Goal: Task Accomplishment & Management: Complete application form

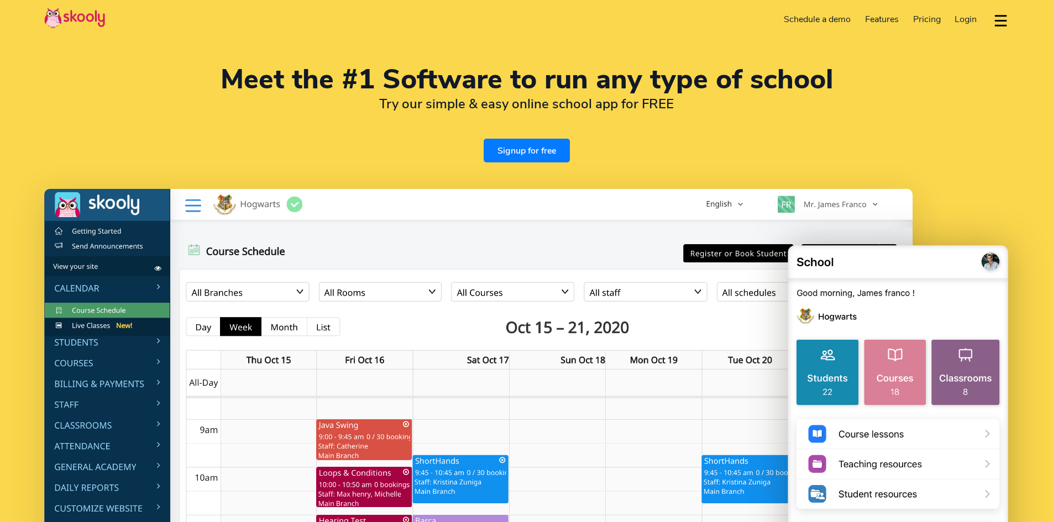
select select "en"
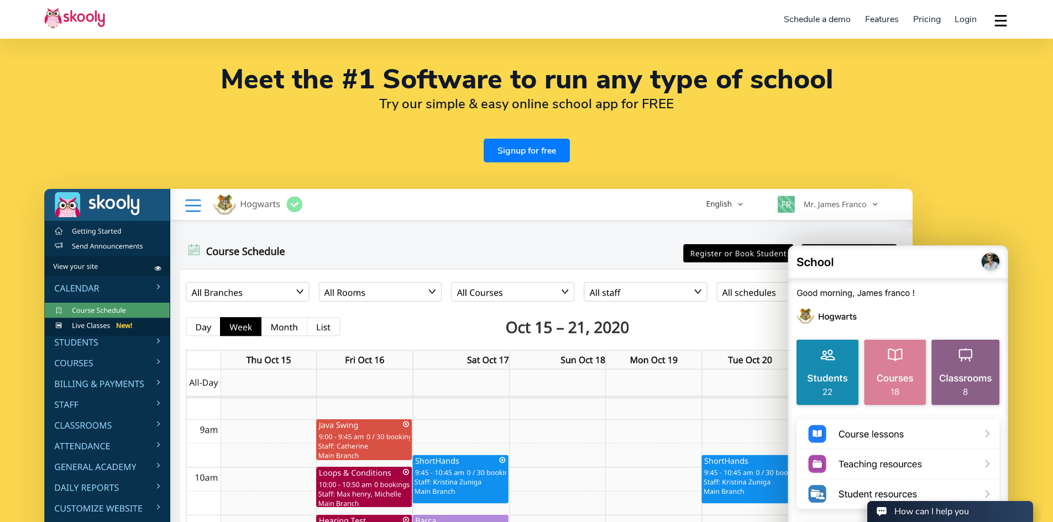
select select "968"
select select "[GEOGRAPHIC_DATA]"
select select "Asia/Muscat"
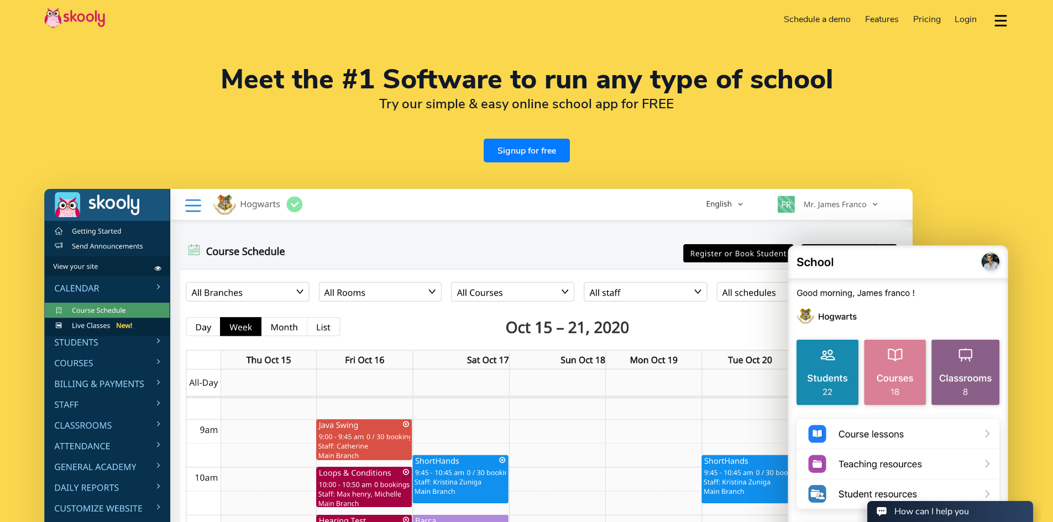
click at [543, 150] on link "Signup for free" at bounding box center [526, 151] width 86 height 24
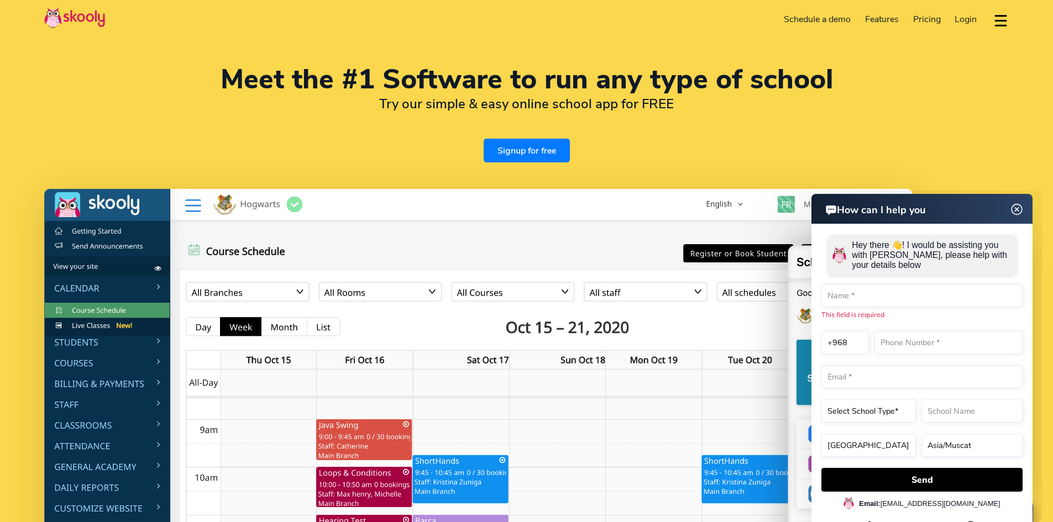
click at [817, 18] on link "Schedule a demo" at bounding box center [817, 19] width 81 height 18
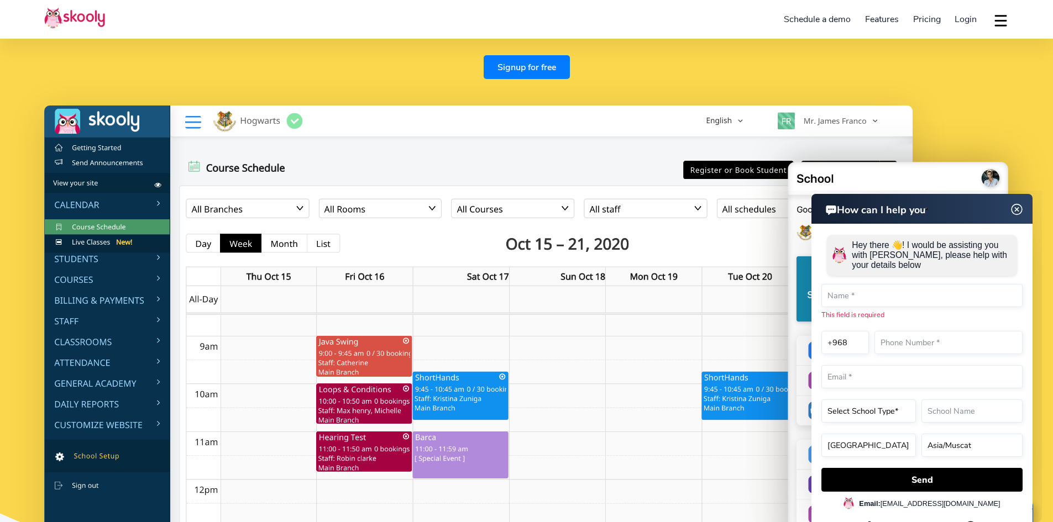
scroll to position [111, 0]
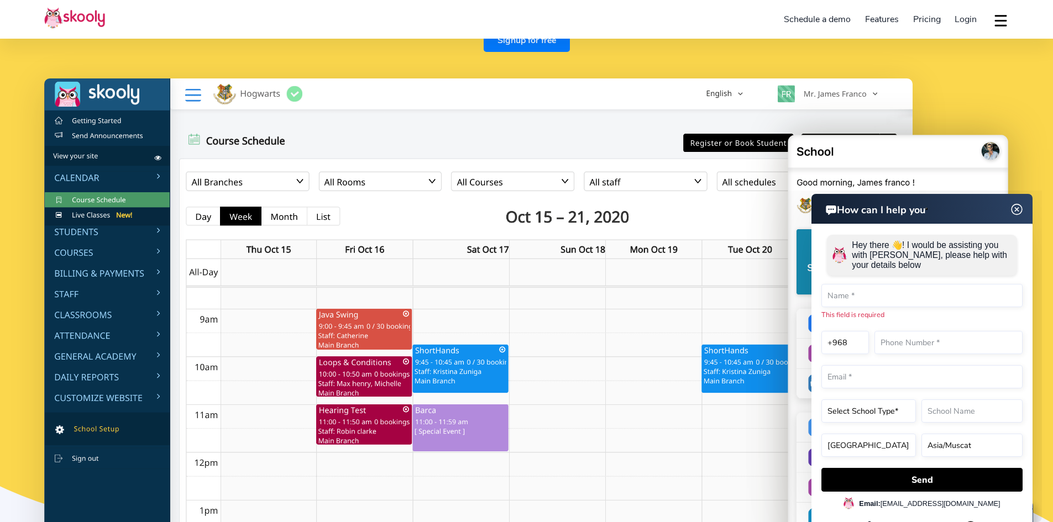
click at [84, 234] on img at bounding box center [478, 318] width 868 height 481
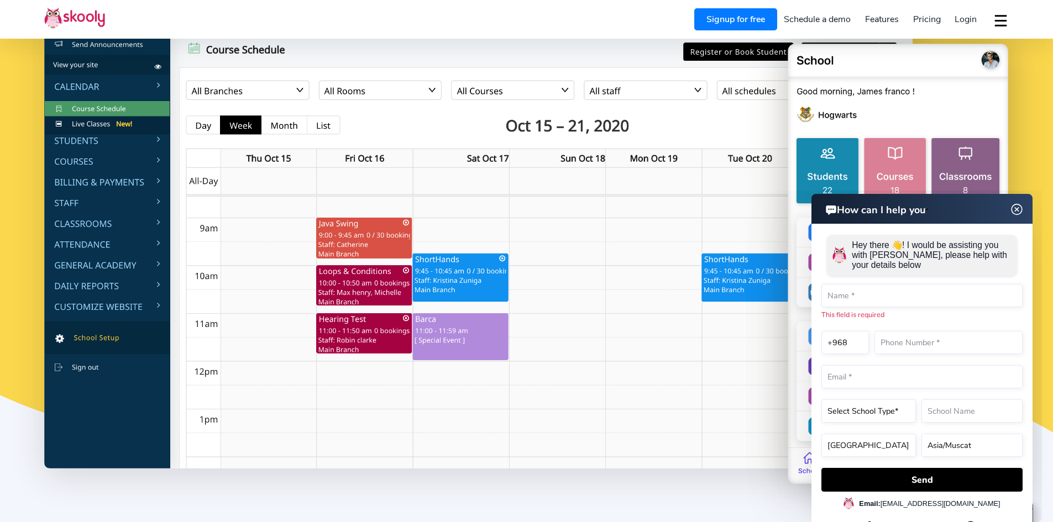
scroll to position [221, 0]
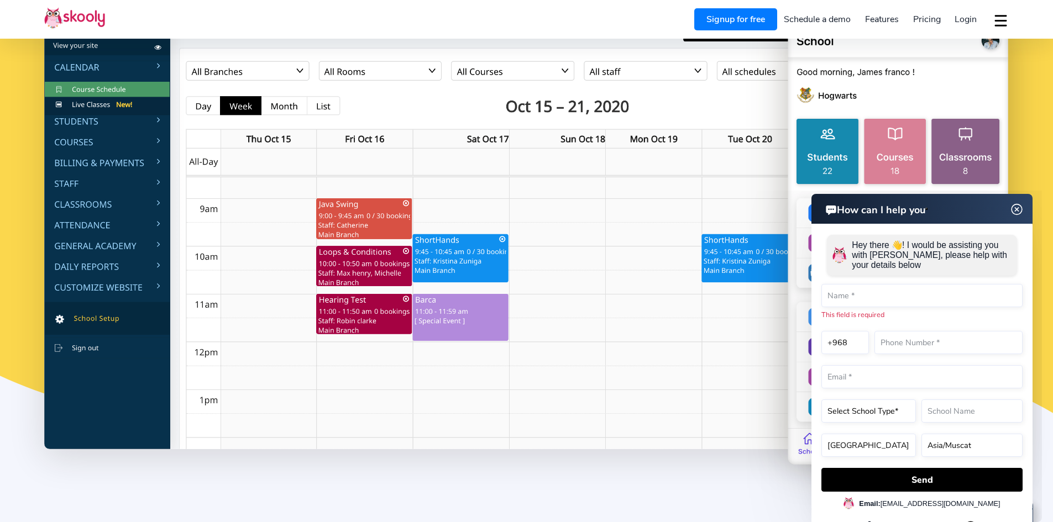
click at [1017, 207] on img at bounding box center [1016, 210] width 21 height 14
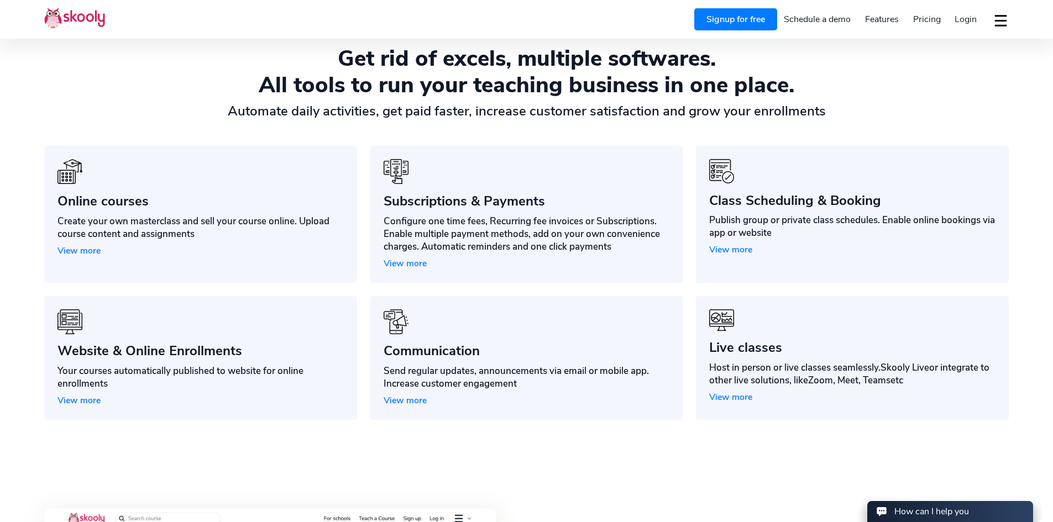
scroll to position [884, 0]
click at [779, 357] on link "Live classes Host in person or live classes seamlessly. Skooly Live or integrat…" at bounding box center [852, 358] width 313 height 124
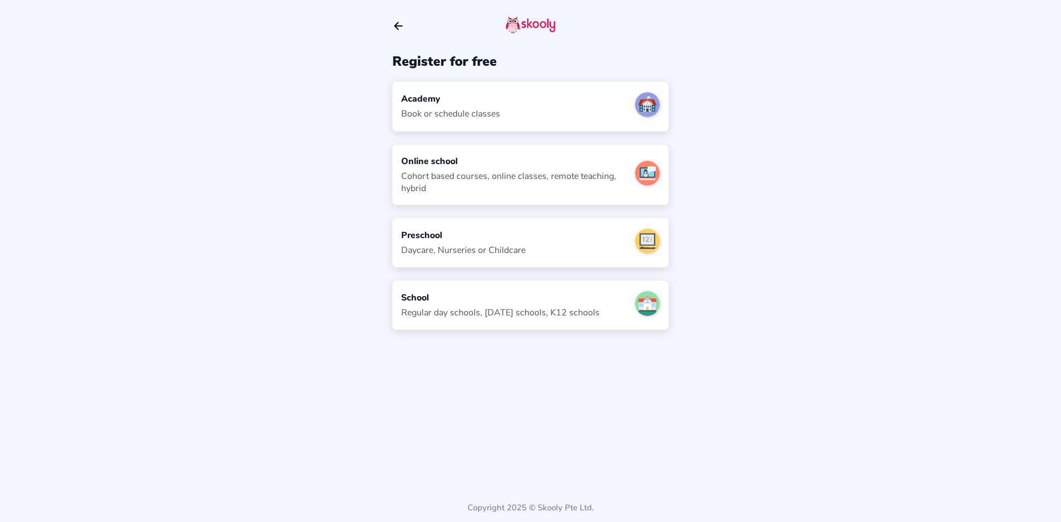
click at [476, 304] on div "School Regular day schools, sunday schools, K12 schools" at bounding box center [500, 305] width 198 height 27
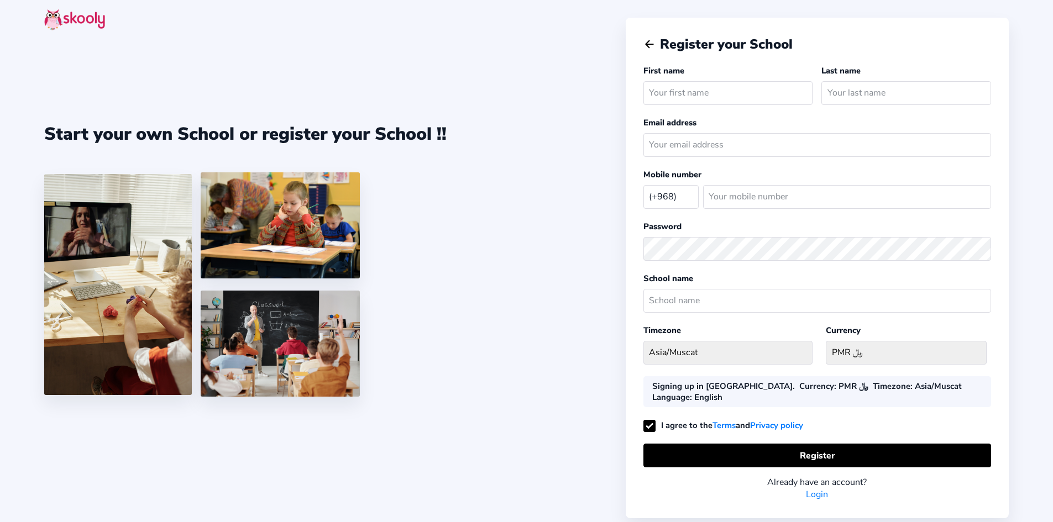
select select "OM"
click at [904, 351] on select "PMR ﷼ Afghanistan AFN - ؋. Albania ALL - L Algeria DZD - دج AmericanSamoa USD -…" at bounding box center [905, 353] width 161 height 24
select select "PMR ﷼"
click at [825, 341] on select "PMR ﷼ Afghanistan AFN - ؋. Albania ALL - L Algeria DZD - دج AmericanSamoa USD -…" at bounding box center [905, 353] width 161 height 24
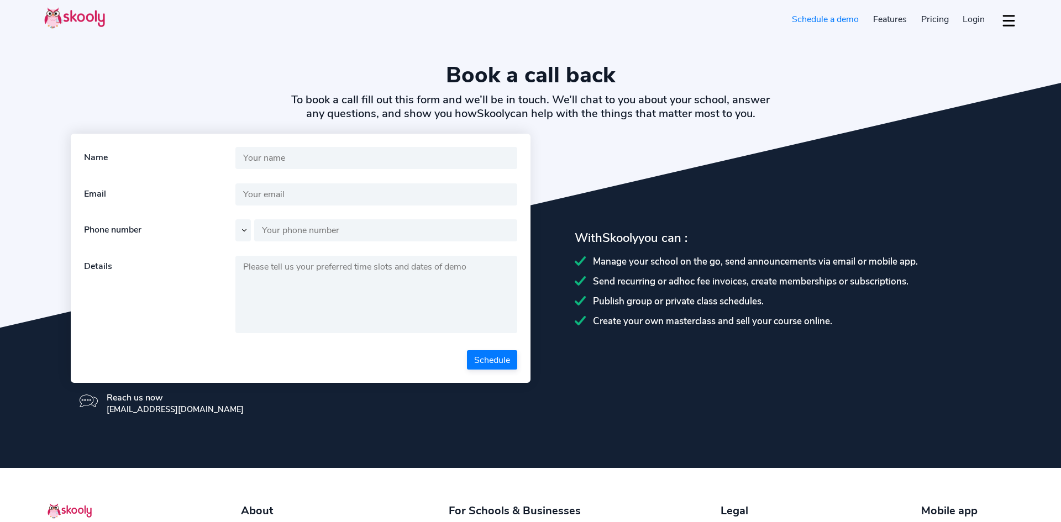
select select "en"
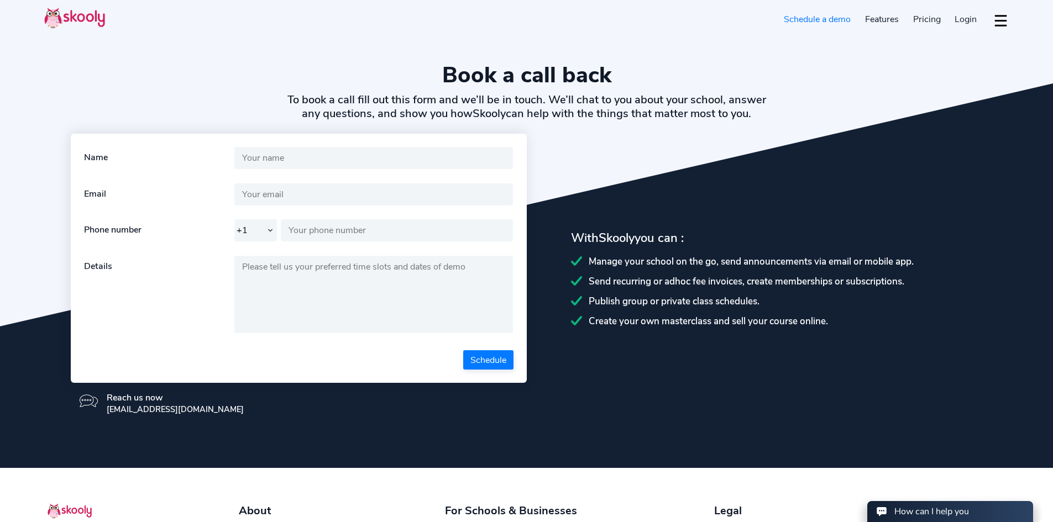
select select "968"
select select "[GEOGRAPHIC_DATA]"
select select "Asia/Muscat"
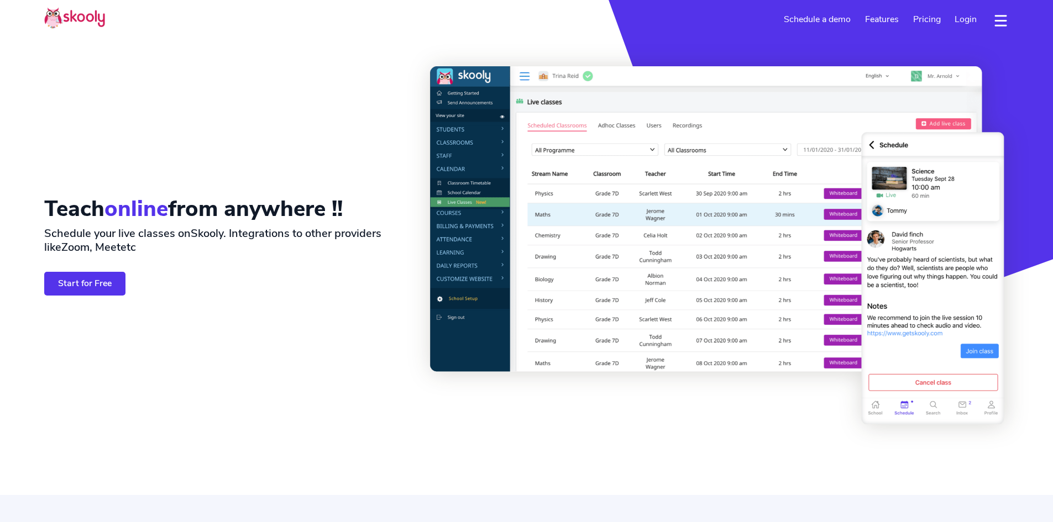
select select "en"
select select "968"
select select "[GEOGRAPHIC_DATA]"
select select "Asia/Muscat"
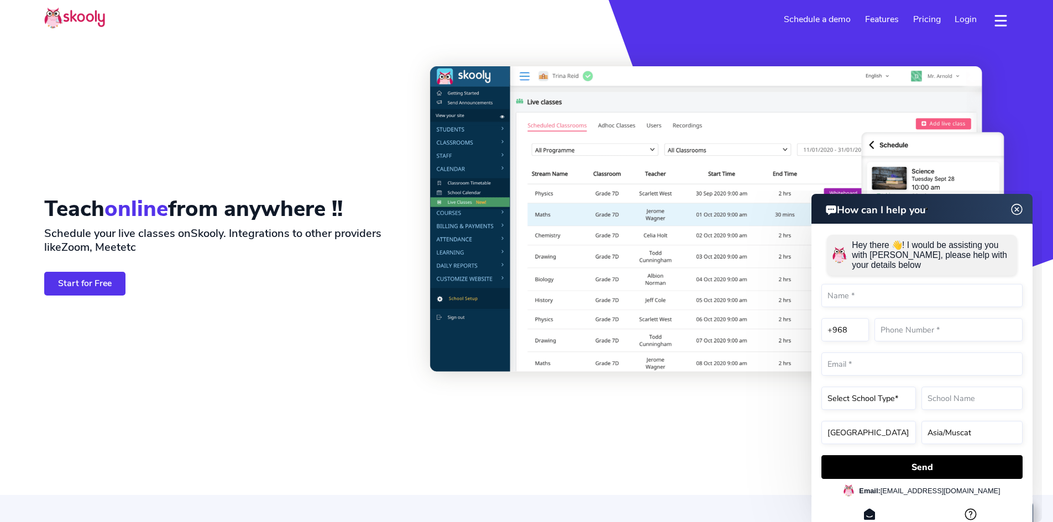
click at [1016, 207] on img at bounding box center [1016, 209] width 14 height 21
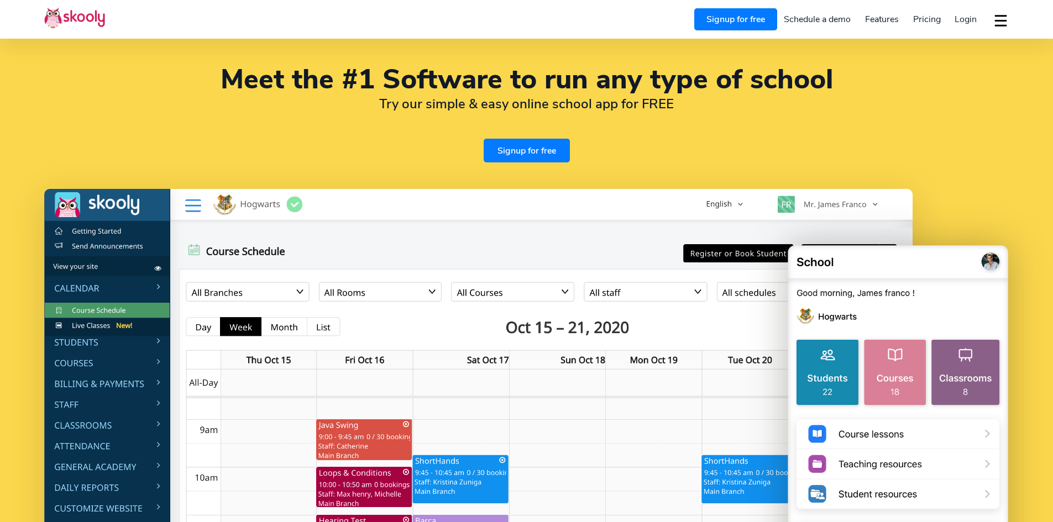
select select "en"
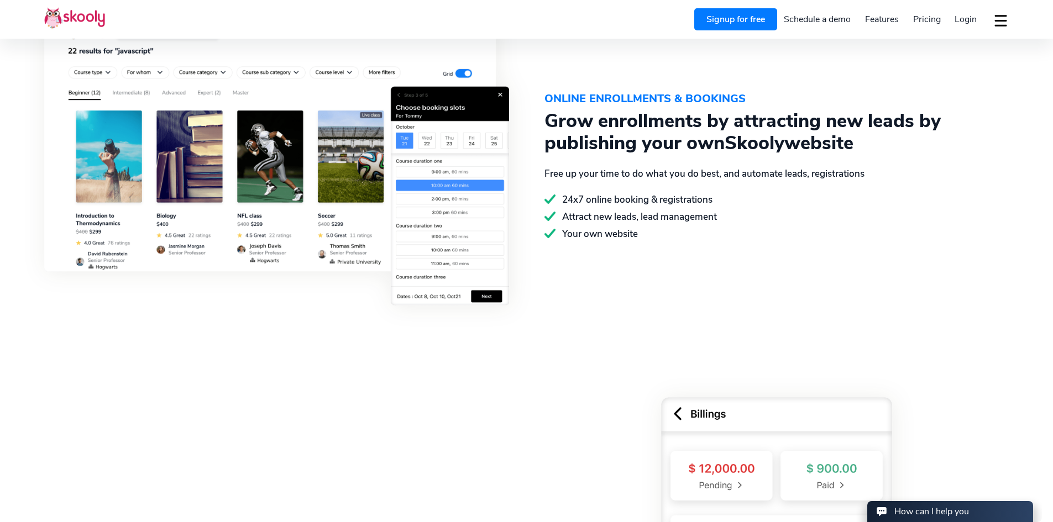
select select "968"
select select "[GEOGRAPHIC_DATA]"
select select "Asia/Muscat"
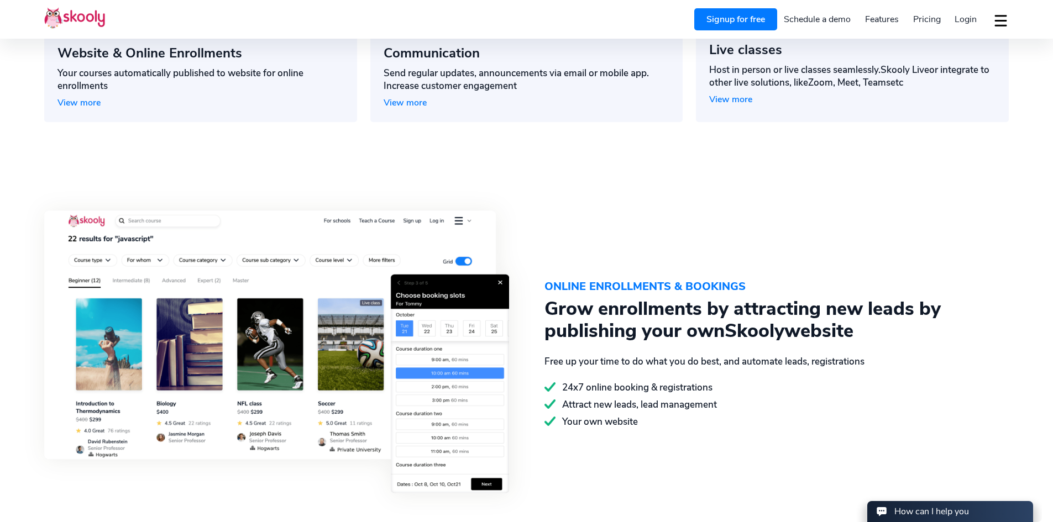
scroll to position [1271, 0]
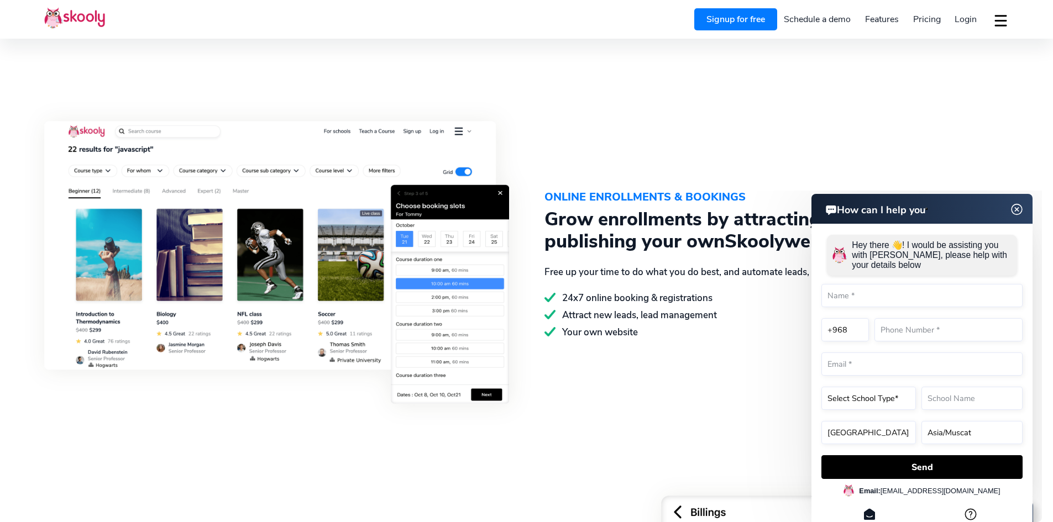
click at [1017, 210] on img at bounding box center [1016, 210] width 21 height 14
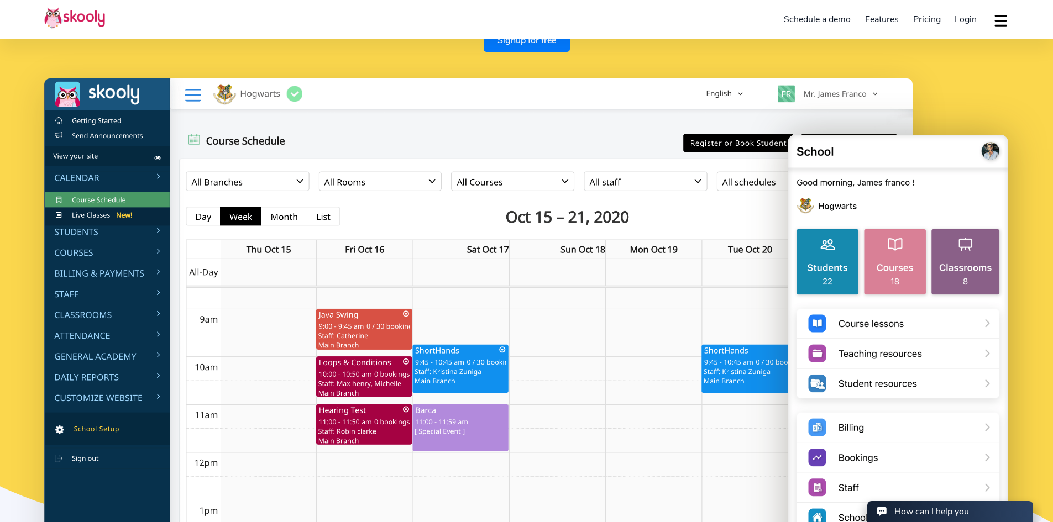
scroll to position [0, 0]
